Goal: Navigation & Orientation: Find specific page/section

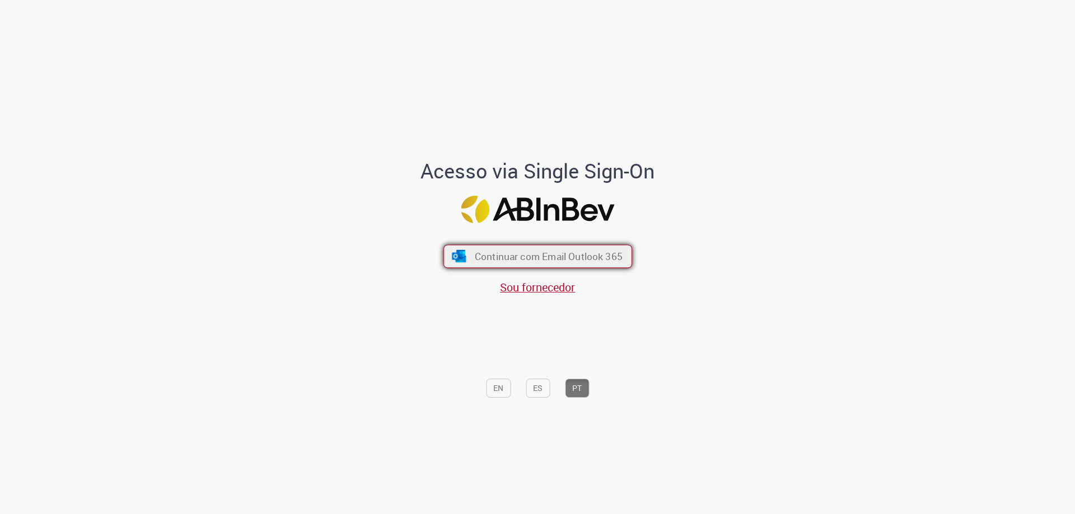
click at [561, 257] on span "Continuar com Email Outlook 365" at bounding box center [548, 256] width 148 height 13
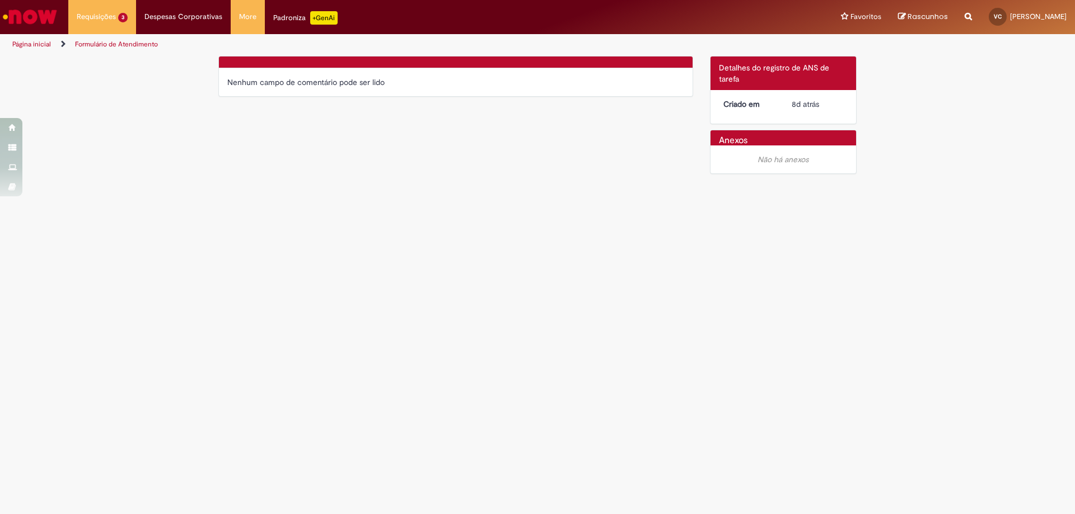
click at [40, 45] on link "Página inicial" at bounding box center [31, 44] width 39 height 9
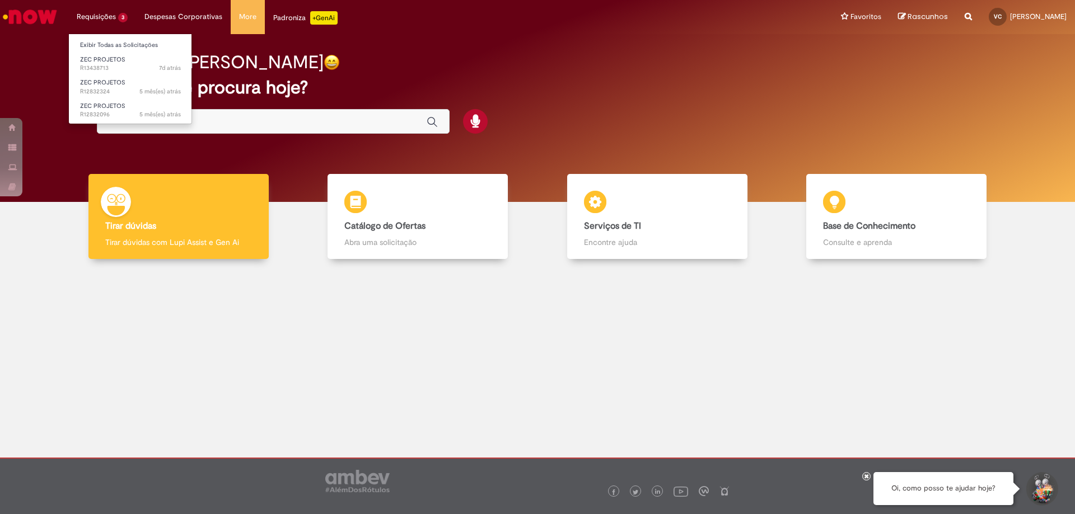
click at [88, 20] on li "Requisições 3 Exibir Todas as Solicitações ZEC PROJETOS 7d atrás 7 dias atrás R…" at bounding box center [102, 17] width 68 height 34
